Goal: Complete application form: Complete application form

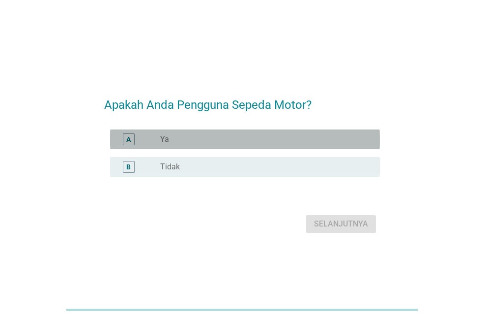
click at [283, 141] on div "radio_button_unchecked Ya" at bounding box center [262, 139] width 204 height 10
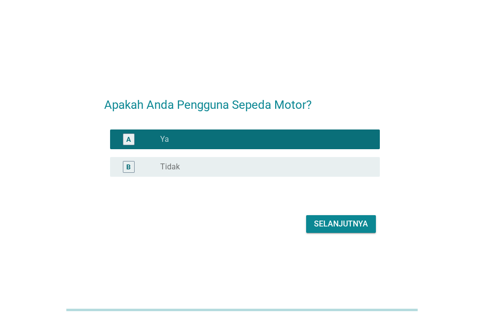
click at [324, 219] on div "Selanjutnya" at bounding box center [341, 224] width 54 height 12
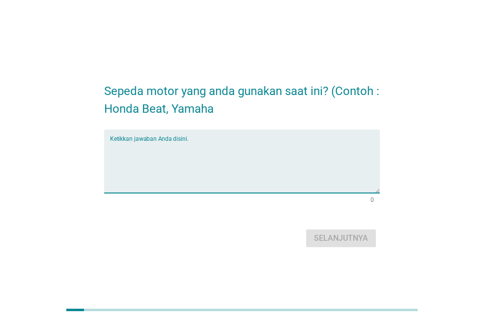
click at [281, 147] on textarea "Ketikkan jawaban Anda disini." at bounding box center [245, 167] width 270 height 52
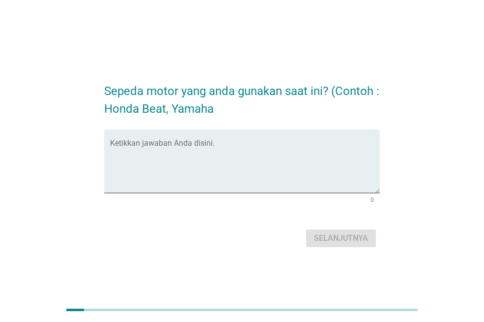
drag, startPoint x: 172, startPoint y: 108, endPoint x: 217, endPoint y: 114, distance: 45.7
click at [217, 114] on h2 "Sepeda motor yang anda gunakan saat ini? (Contoh : Honda Beat, Yamaha" at bounding box center [242, 94] width 276 height 45
copy h2 "Yamaha"
click at [178, 144] on textarea "Ketikkan jawaban Anda disini." at bounding box center [245, 167] width 270 height 52
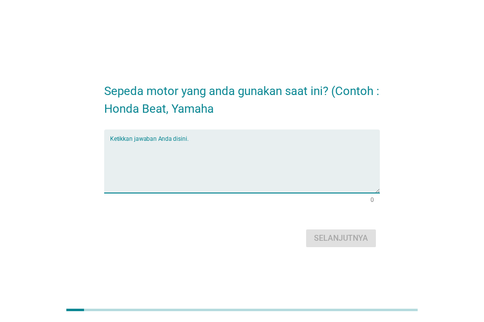
paste textarea "Yamaha"
type textarea "Yamaha"
click at [329, 237] on div "Selanjutnya" at bounding box center [341, 238] width 54 height 12
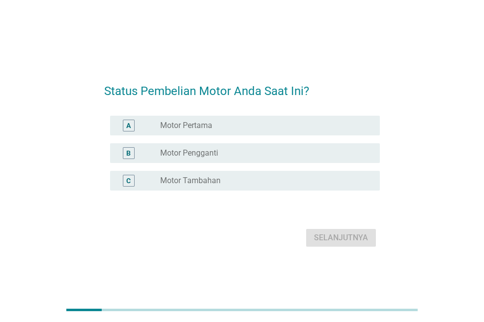
click at [266, 150] on div "radio_button_unchecked Motor Pengganti" at bounding box center [262, 153] width 204 height 10
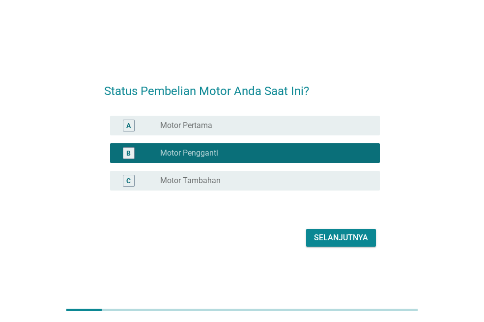
click at [327, 183] on div "radio_button_unchecked Motor Tambahan" at bounding box center [262, 181] width 204 height 10
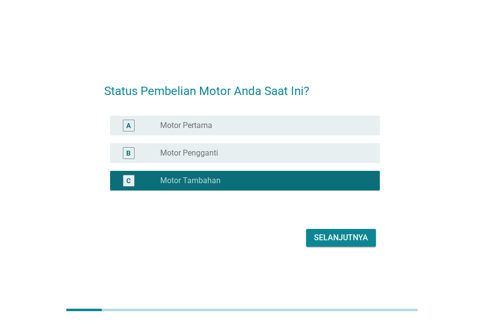
click at [328, 233] on div "Selanjutnya" at bounding box center [341, 238] width 54 height 12
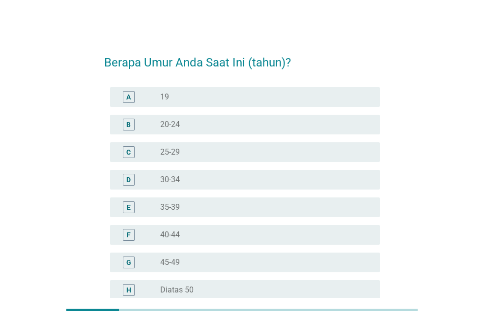
click at [324, 240] on div "radio_button_unchecked 40-44" at bounding box center [266, 235] width 212 height 12
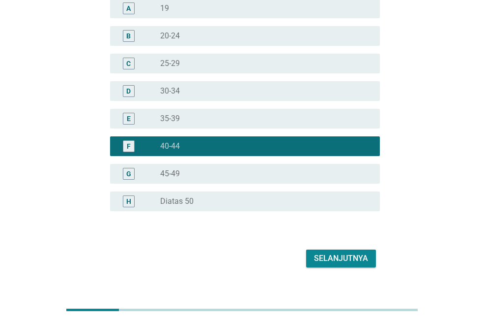
scroll to position [101, 0]
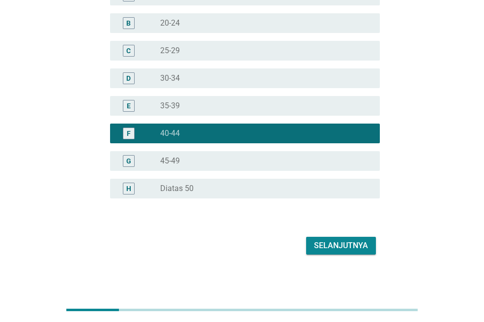
click at [358, 245] on div "Selanjutnya" at bounding box center [341, 246] width 54 height 12
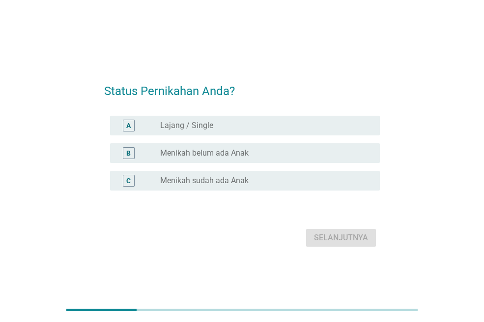
click at [309, 150] on div "radio_button_unchecked Menikah belum ada Anak" at bounding box center [262, 153] width 204 height 10
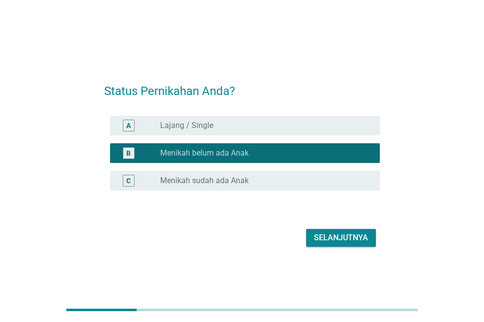
click at [315, 233] on div "Selanjutnya" at bounding box center [341, 238] width 54 height 12
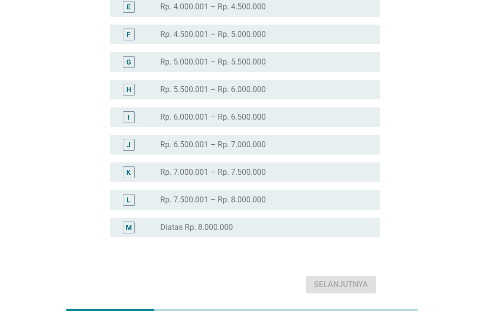
scroll to position [207, 0]
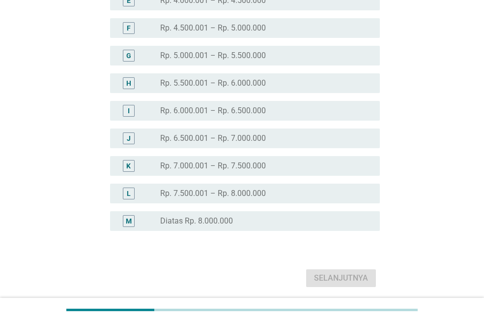
click at [301, 214] on div "M radio_button_unchecked Diatas Rp. 8.000.000" at bounding box center [245, 221] width 270 height 20
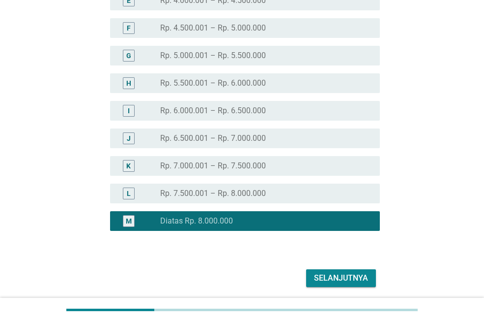
click at [327, 278] on div "Selanjutnya" at bounding box center [341, 278] width 54 height 12
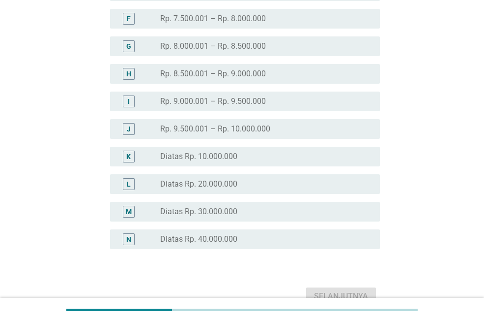
scroll to position [232, 0]
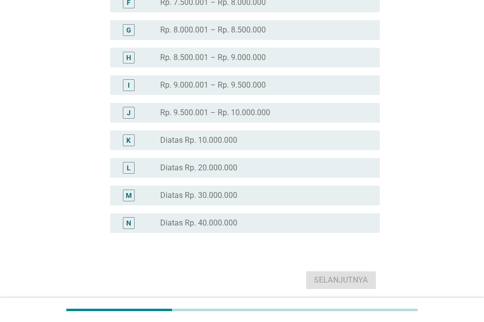
click at [248, 166] on div "radio_button_unchecked Diatas Rp. 20.000.000" at bounding box center [262, 168] width 204 height 10
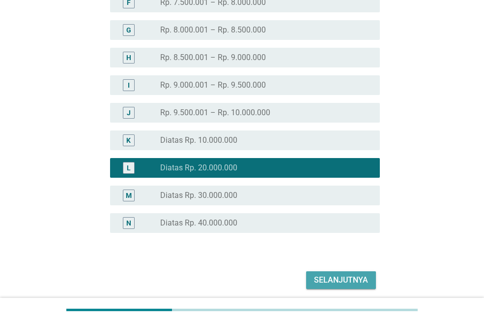
click at [317, 282] on div "Selanjutnya" at bounding box center [341, 280] width 54 height 12
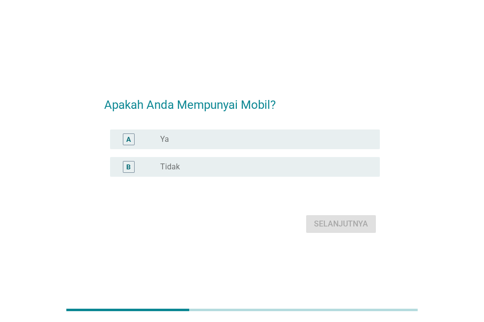
click at [291, 144] on div "radio_button_unchecked Ya" at bounding box center [262, 139] width 204 height 10
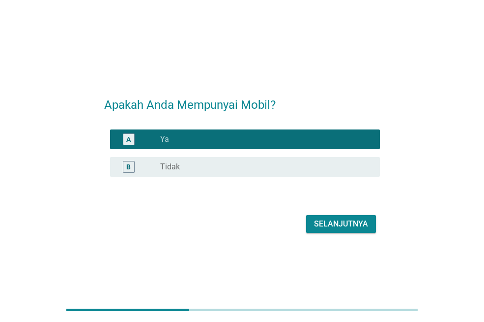
click at [326, 219] on div "Selanjutnya" at bounding box center [341, 224] width 54 height 12
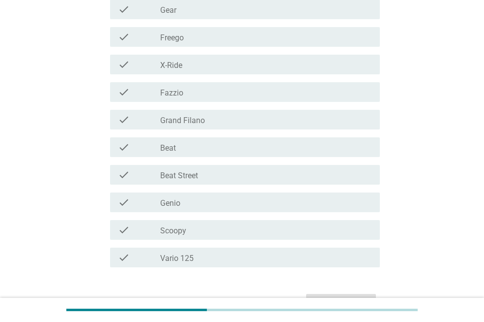
scroll to position [149, 0]
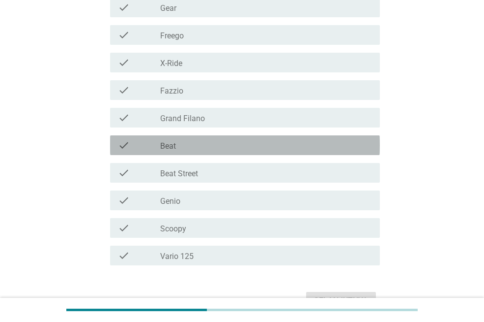
click at [302, 146] on div "check_box_outline_blank Beat" at bounding box center [266, 145] width 212 height 12
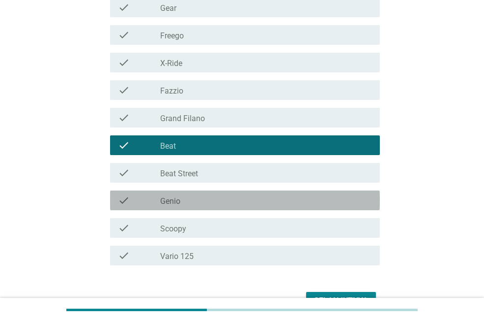
click at [283, 208] on div "check check_box_outline_blank Genio" at bounding box center [245, 200] width 270 height 20
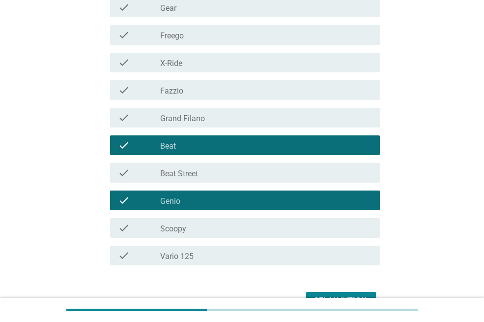
click at [281, 227] on div "check_box_outline_blank Scoopy" at bounding box center [266, 228] width 212 height 12
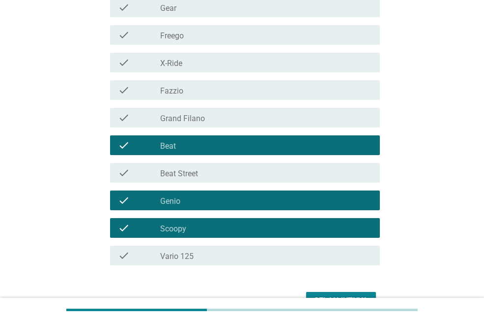
click at [274, 260] on div "check_box_outline_blank Vario 125" at bounding box center [266, 255] width 212 height 12
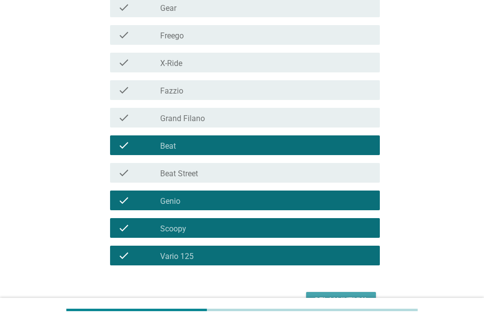
click at [328, 297] on div "Selanjutnya" at bounding box center [341, 301] width 54 height 12
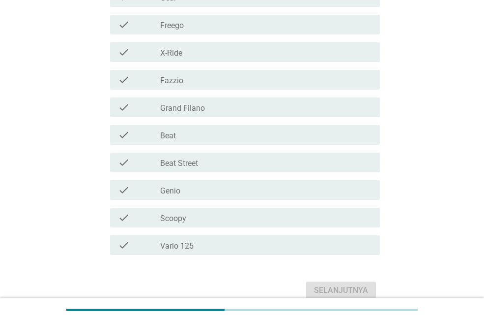
scroll to position [231, 0]
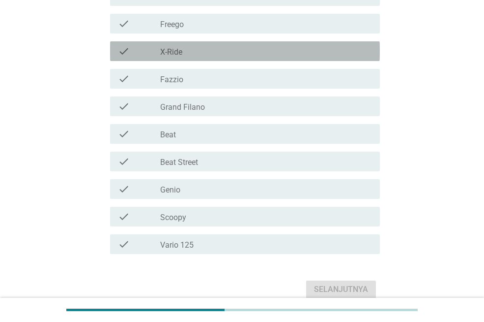
click at [293, 52] on div "check_box_outline_blank X-Ride" at bounding box center [266, 51] width 212 height 12
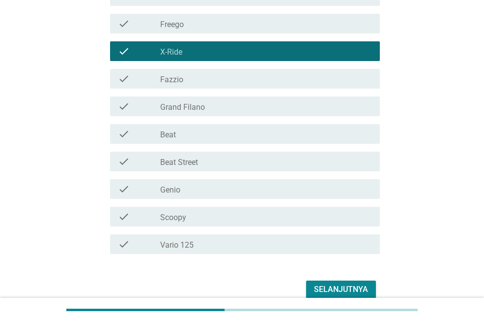
click at [276, 160] on div "check_box_outline_blank Beat Street" at bounding box center [266, 161] width 212 height 12
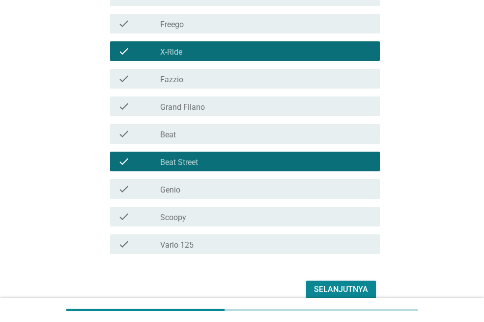
click at [322, 289] on div "Selanjutnya" at bounding box center [341, 289] width 54 height 12
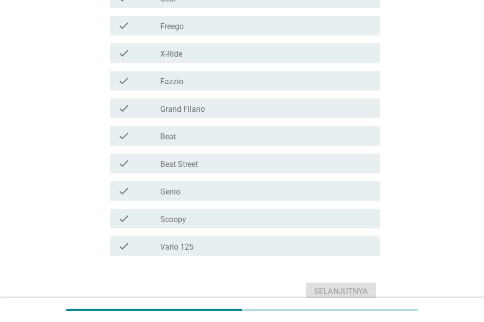
scroll to position [260, 0]
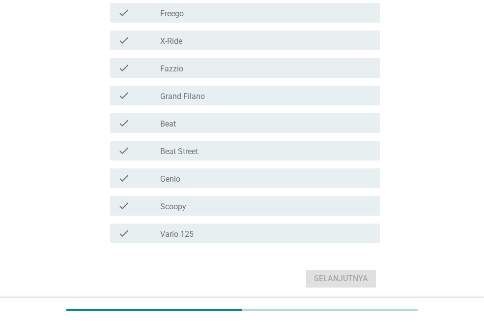
click at [257, 127] on div "check_box_outline_blank Beat" at bounding box center [266, 123] width 212 height 12
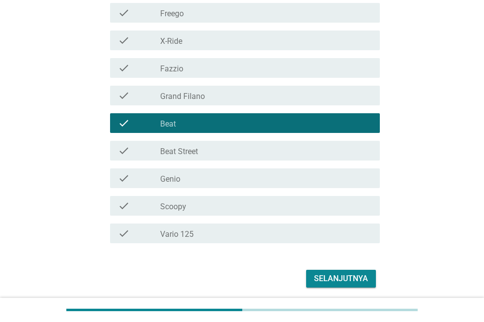
click at [251, 225] on div "check check_box_outline_blank Vario 125" at bounding box center [245, 233] width 270 height 20
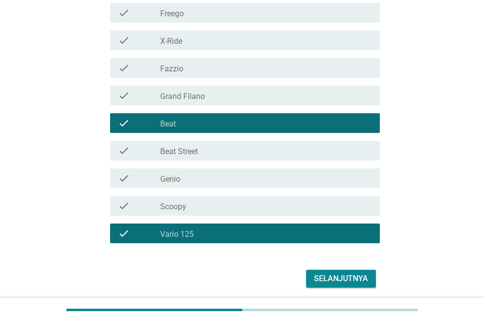
click at [327, 282] on div "Selanjutnya" at bounding box center [341, 278] width 54 height 12
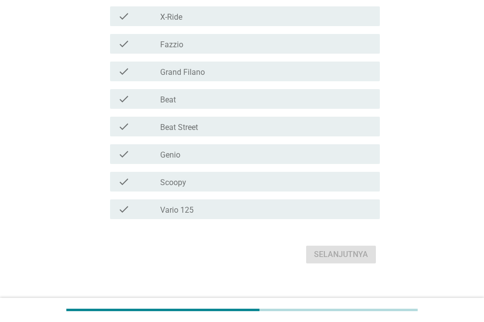
scroll to position [293, 0]
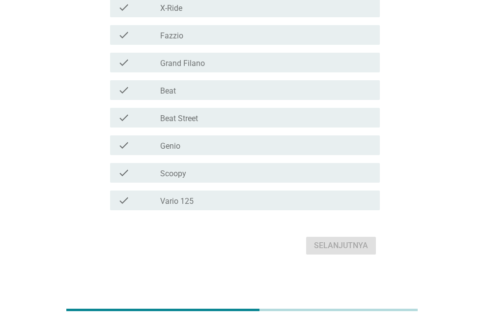
click at [342, 203] on div "check_box_outline_blank Vario 125" at bounding box center [266, 200] width 212 height 12
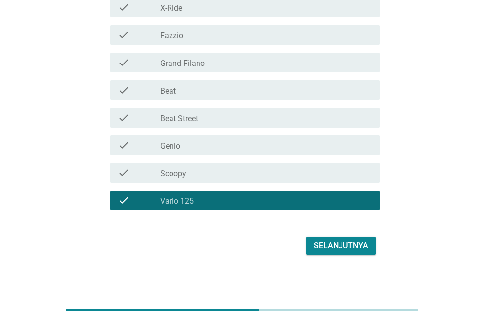
click at [337, 241] on div "Selanjutnya" at bounding box center [341, 246] width 54 height 12
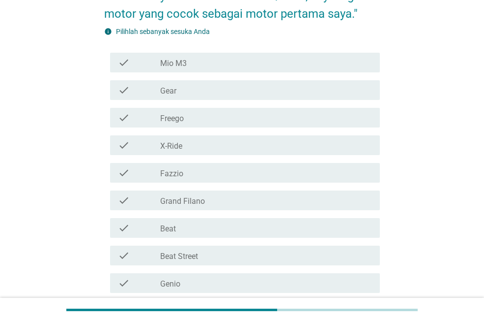
scroll to position [278, 0]
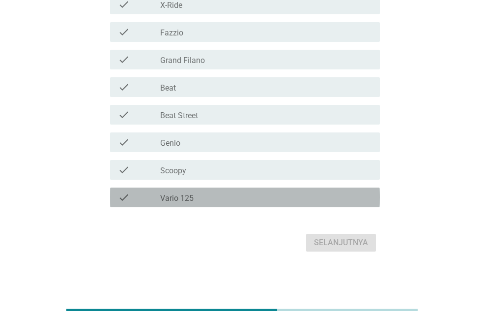
click at [365, 196] on div "check_box_outline_blank Vario 125" at bounding box center [266, 197] width 212 height 12
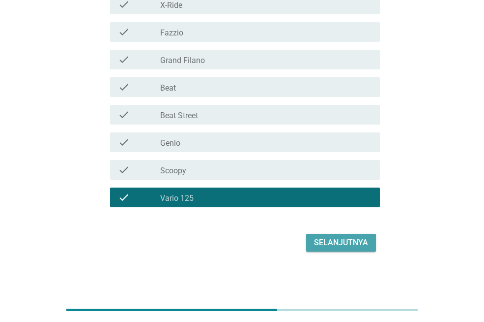
click at [347, 240] on div "Selanjutnya" at bounding box center [341, 243] width 54 height 12
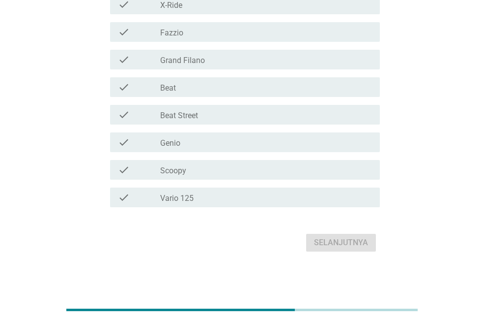
click at [319, 193] on div "check_box_outline_blank Vario 125" at bounding box center [266, 197] width 212 height 12
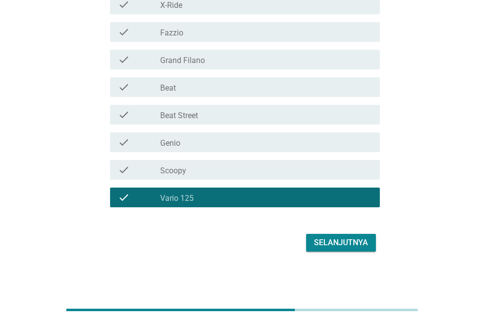
click at [329, 239] on div "Selanjutnya" at bounding box center [341, 243] width 54 height 12
click at [329, 239] on div "Selanjutnya" at bounding box center [242, 243] width 276 height 24
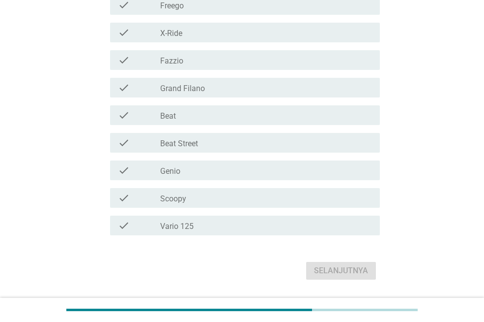
scroll to position [296, 0]
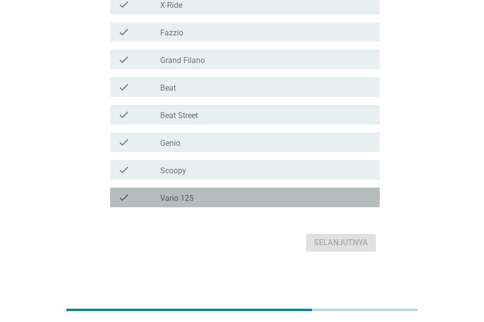
click at [304, 202] on div "check_box_outline_blank Vario 125" at bounding box center [266, 197] width 212 height 12
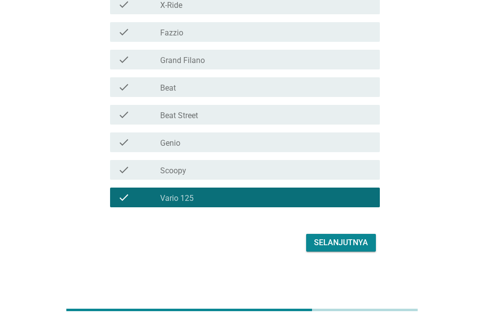
drag, startPoint x: 304, startPoint y: 202, endPoint x: 325, endPoint y: 243, distance: 46.0
click at [325, 243] on form "Pilihlah sepeda motor yang cocok dengan pernyataan dibawah ini (Jawaban bisa le…" at bounding box center [242, 1] width 276 height 506
click at [325, 243] on div "Selanjutnya" at bounding box center [341, 243] width 54 height 12
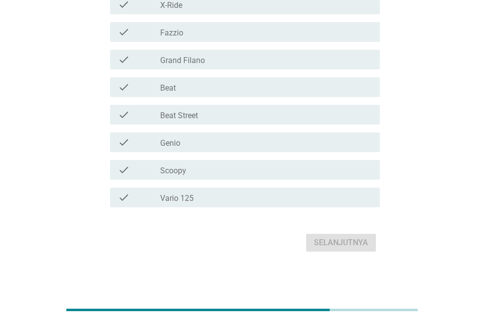
click at [341, 198] on div "check_box_outline_blank Vario 125" at bounding box center [266, 197] width 212 height 12
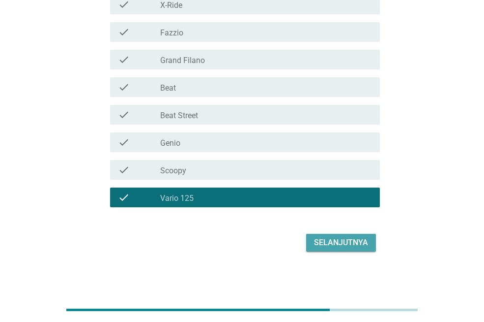
click at [335, 239] on div "Selanjutnya" at bounding box center [341, 243] width 54 height 12
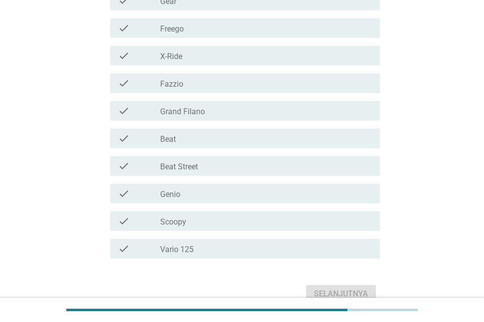
scroll to position [288, 0]
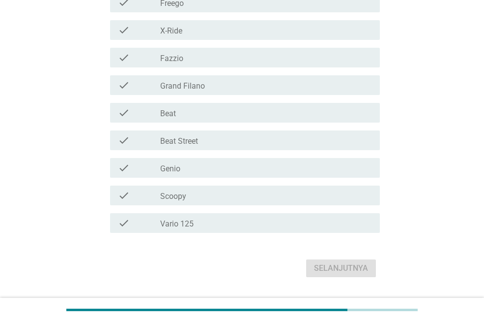
click at [347, 220] on div "check_box_outline_blank Vario 125" at bounding box center [266, 223] width 212 height 12
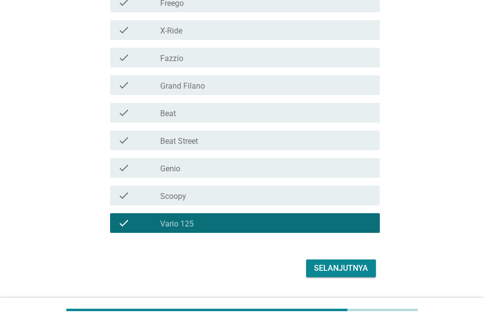
click at [339, 268] on div "Selanjutnya" at bounding box center [341, 268] width 54 height 12
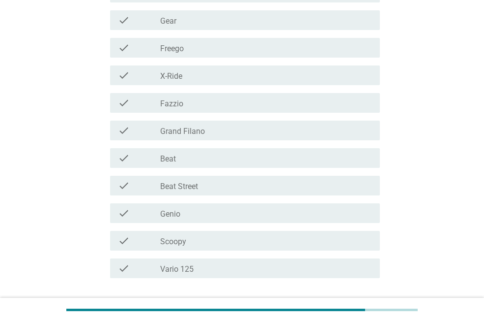
scroll to position [246, 0]
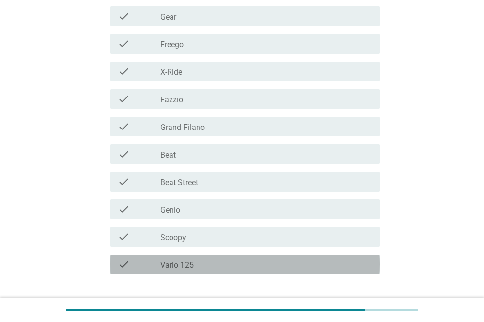
click at [351, 260] on div "check_box_outline_blank Vario 125" at bounding box center [266, 264] width 212 height 12
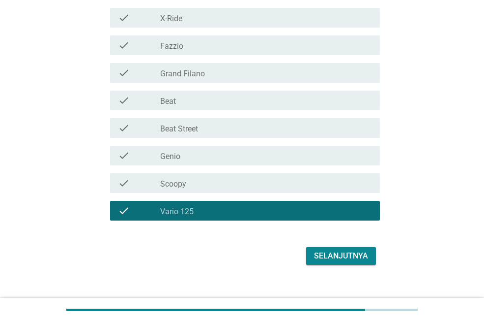
scroll to position [313, 0]
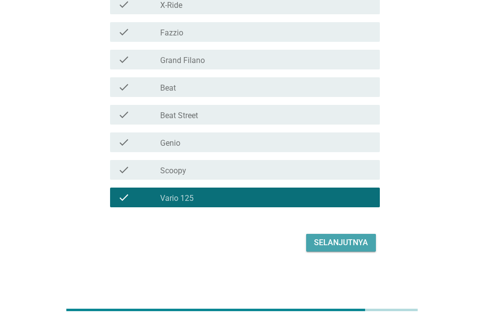
click at [364, 245] on div "Selanjutnya" at bounding box center [341, 243] width 54 height 12
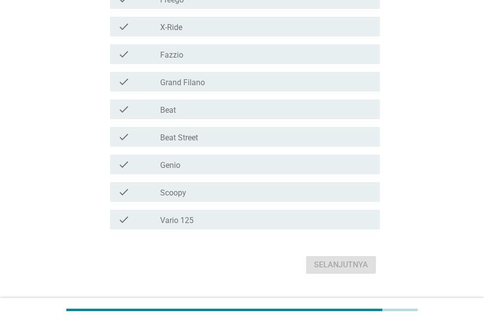
scroll to position [259, 0]
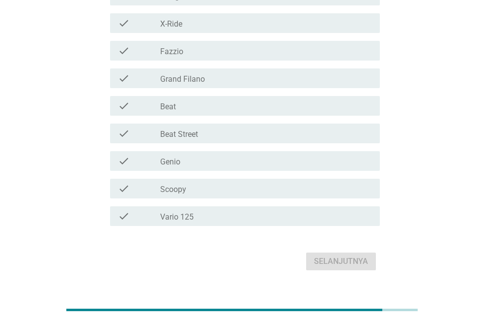
click at [347, 211] on div "check_box_outline_blank Vario 125" at bounding box center [266, 216] width 212 height 12
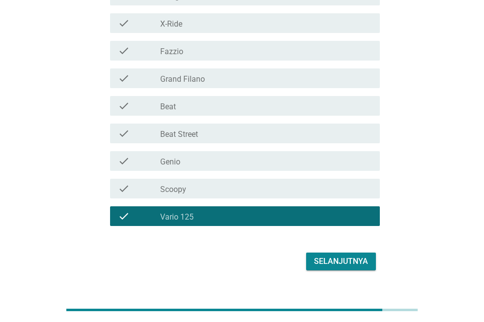
click at [333, 259] on div "Selanjutnya" at bounding box center [341, 261] width 54 height 12
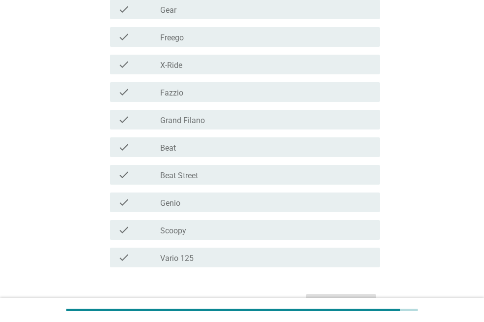
scroll to position [197, 0]
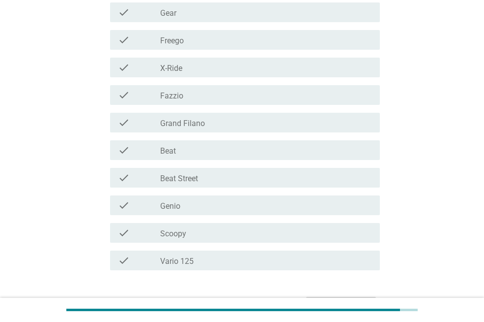
click at [261, 180] on div "check_box_outline_blank Beat Street" at bounding box center [266, 178] width 212 height 12
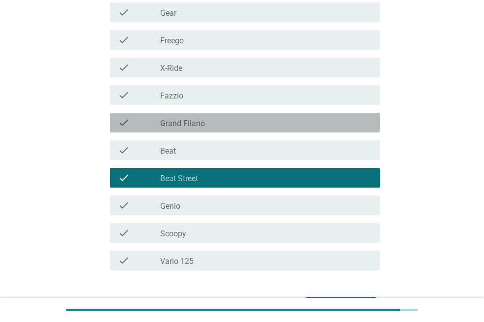
click at [263, 122] on div "check_box_outline_blank Grand Filano" at bounding box center [266, 123] width 212 height 12
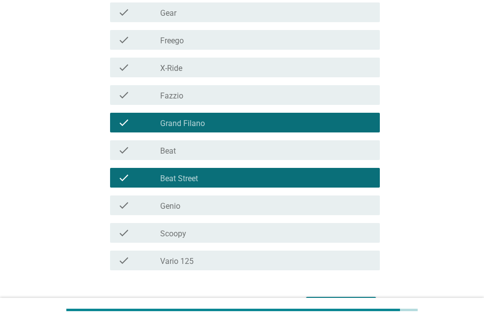
click at [278, 68] on div "check_box_outline_blank X-Ride" at bounding box center [266, 67] width 212 height 12
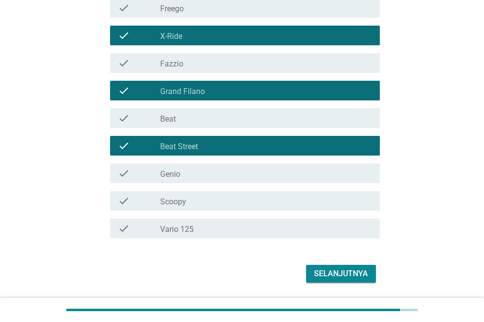
scroll to position [260, 0]
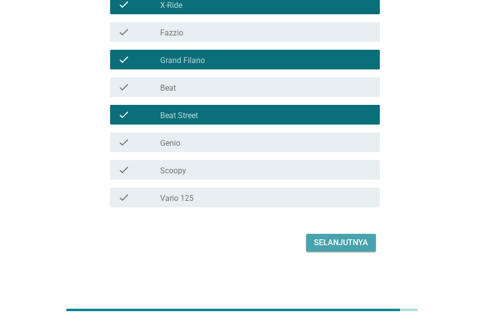
click at [335, 244] on div "Selanjutnya" at bounding box center [341, 243] width 54 height 12
